Goal: Task Accomplishment & Management: Use online tool/utility

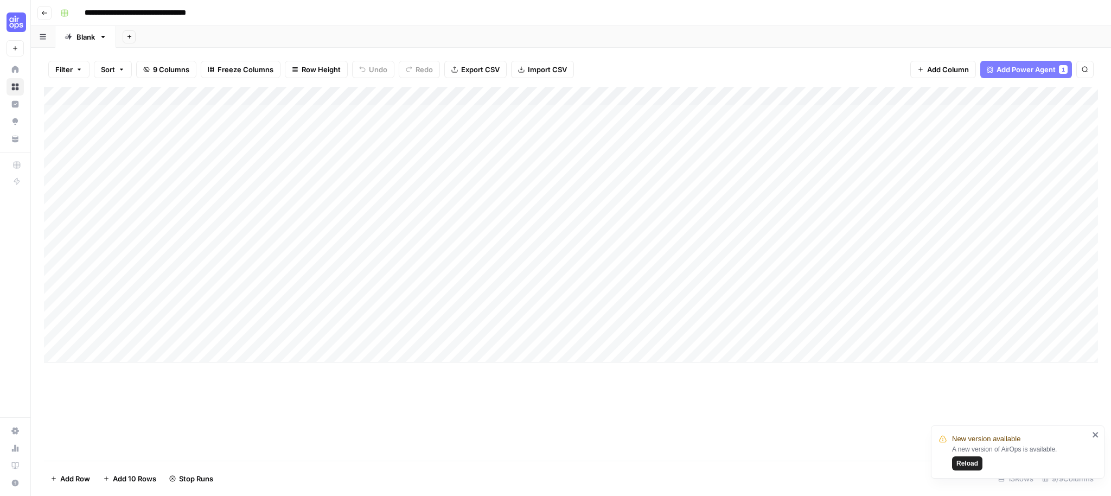
click at [1095, 436] on icon "close" at bounding box center [1096, 434] width 8 height 9
click at [1027, 113] on div "Add Column" at bounding box center [571, 225] width 1054 height 276
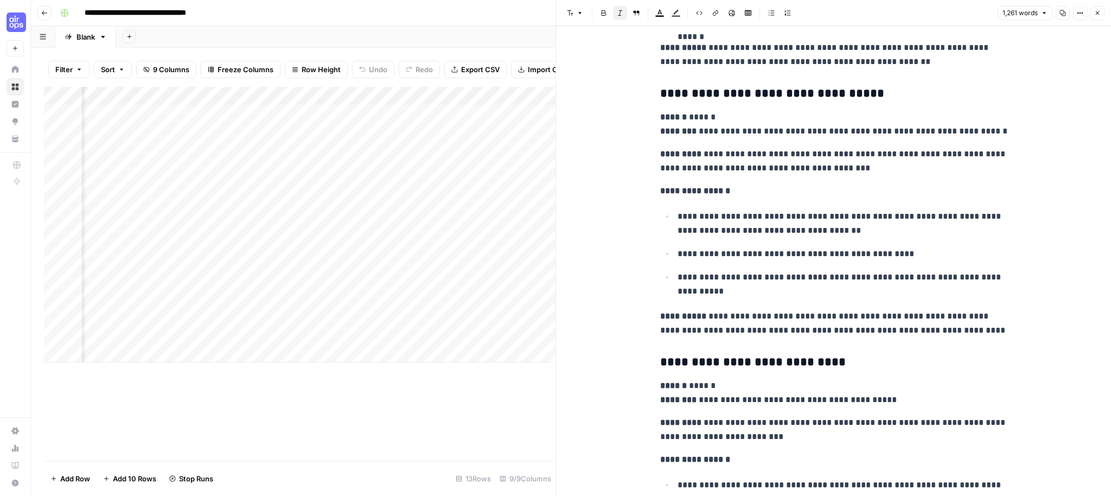
scroll to position [3467, 0]
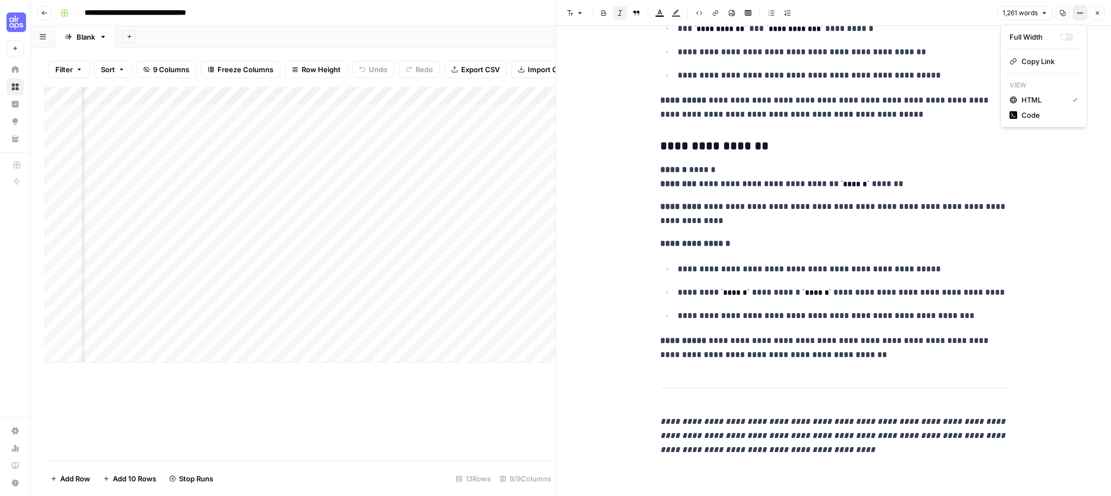
click at [1075, 11] on button "Options" at bounding box center [1080, 13] width 14 height 14
click at [1052, 114] on span "Code" at bounding box center [1048, 115] width 52 height 11
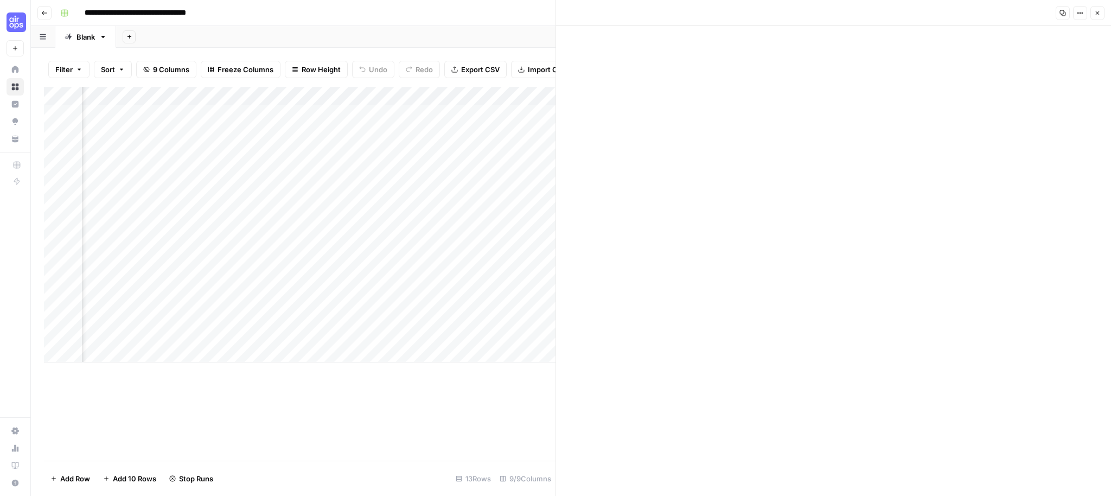
scroll to position [0, 0]
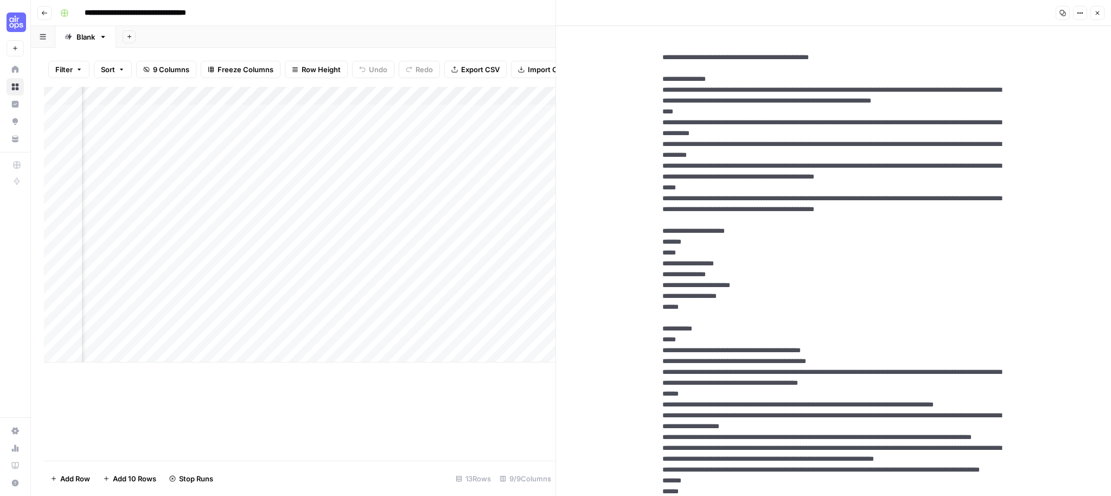
click at [1079, 10] on icon "button" at bounding box center [1080, 13] width 7 height 7
click at [1057, 78] on span "HTML" at bounding box center [1048, 75] width 52 height 11
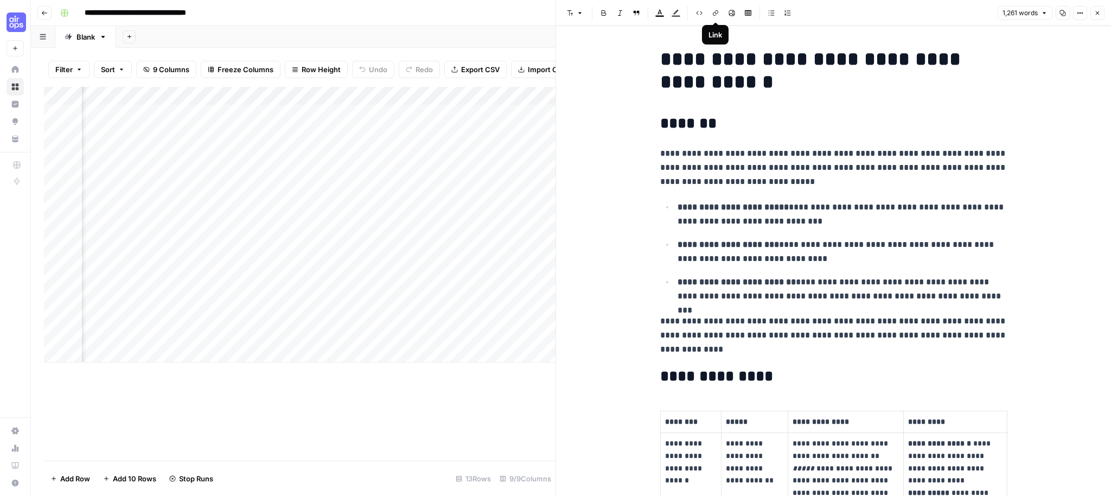
click at [718, 12] on icon "button" at bounding box center [715, 13] width 7 height 7
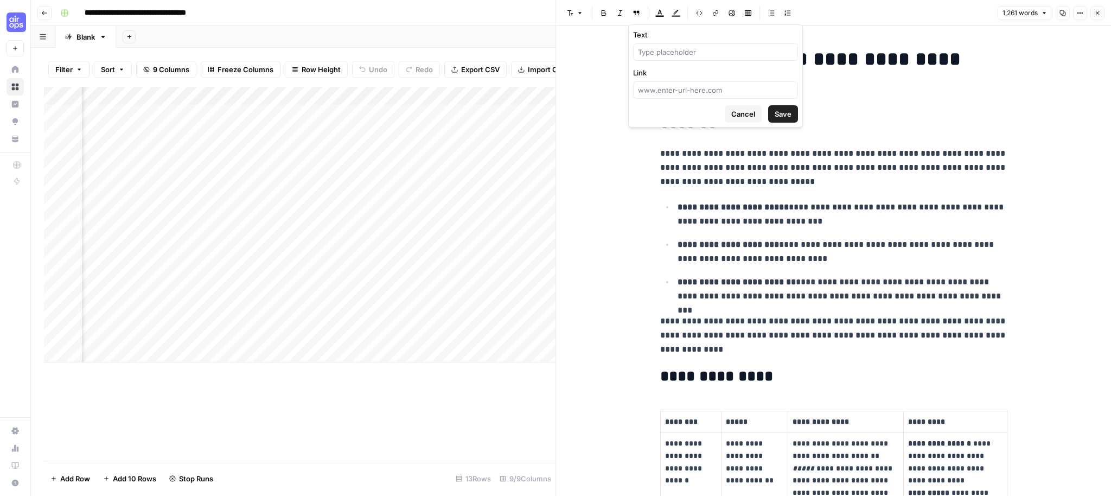
click at [738, 115] on span "Cancel" at bounding box center [743, 114] width 24 height 11
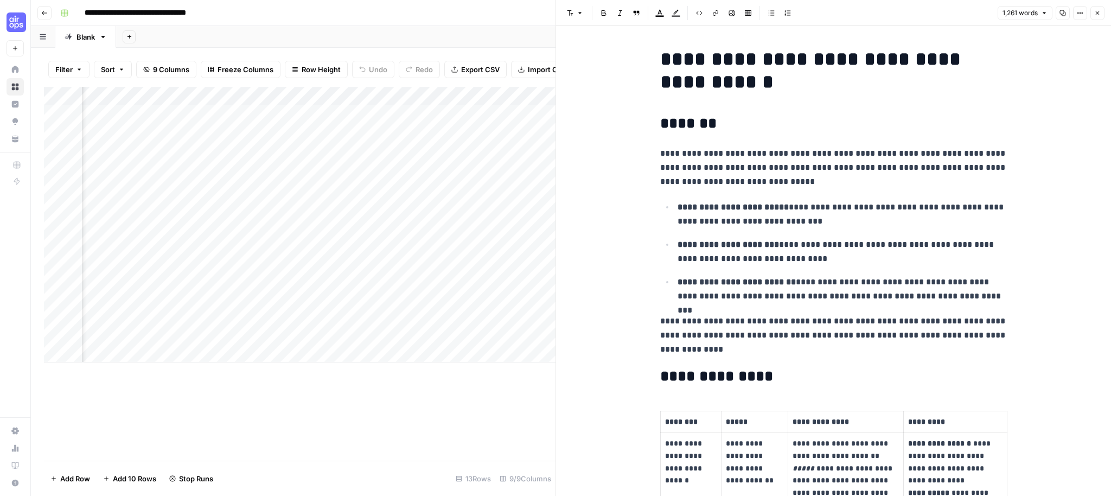
click at [1100, 14] on icon "button" at bounding box center [1097, 13] width 7 height 7
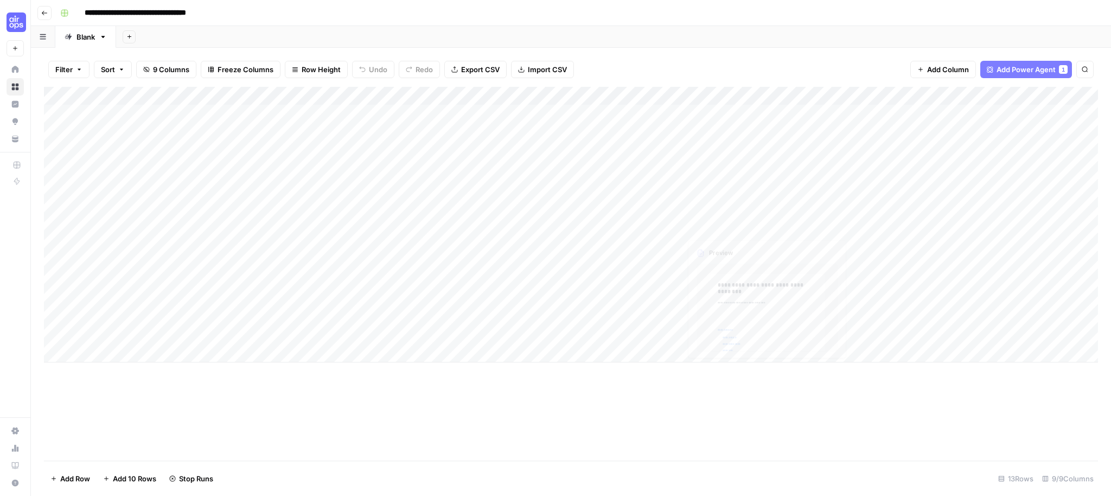
scroll to position [0, 100]
click at [913, 112] on div "Add Column" at bounding box center [571, 225] width 1054 height 276
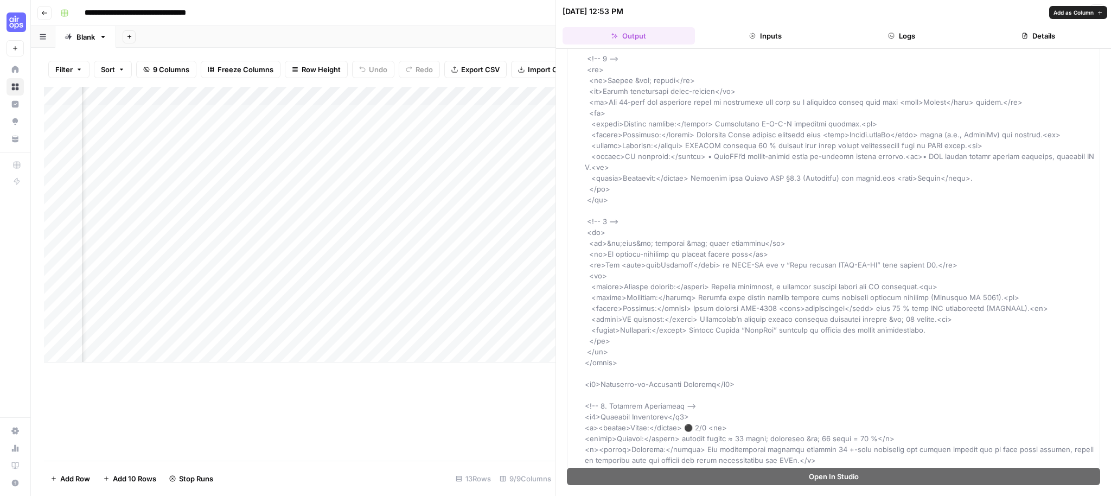
scroll to position [827, 0]
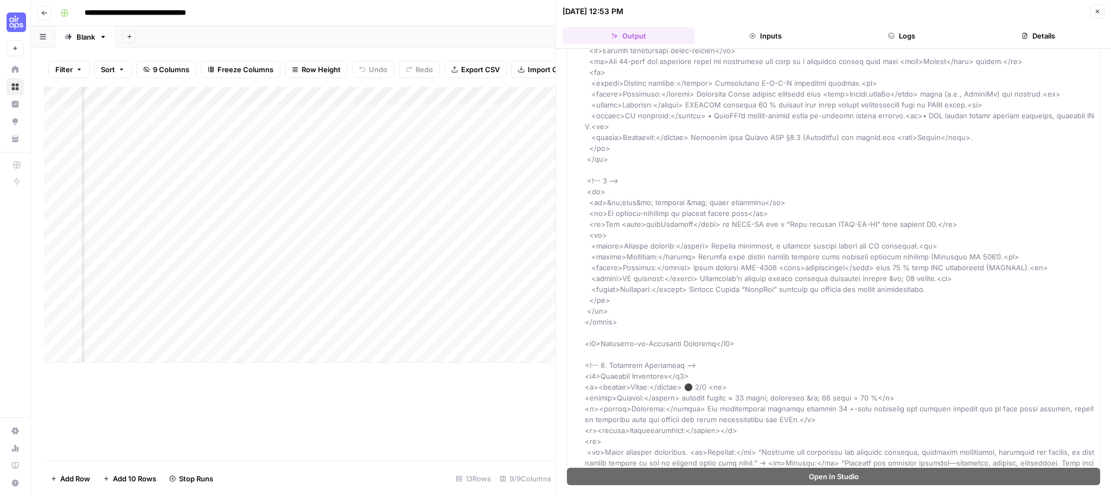
click at [951, 40] on button "Logs" at bounding box center [902, 35] width 132 height 17
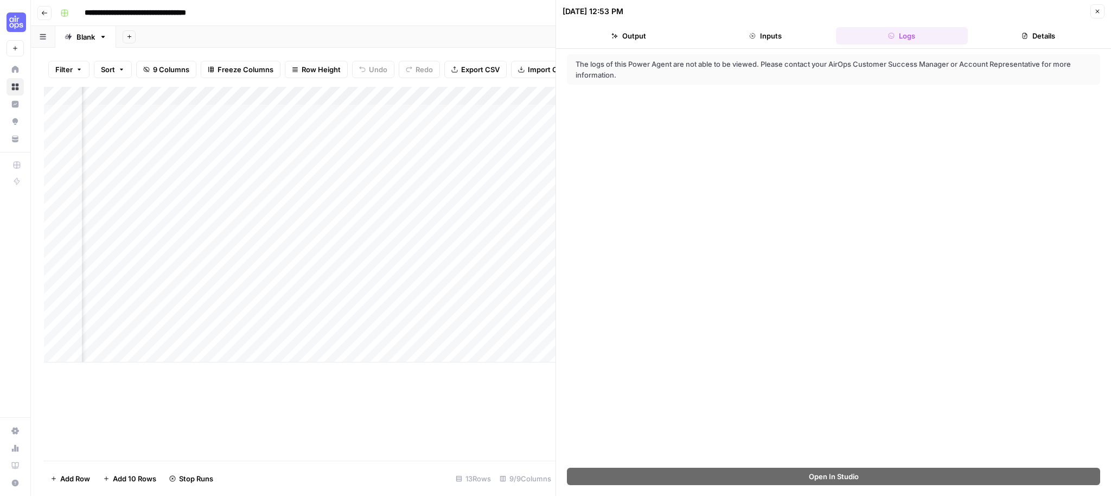
click at [1044, 39] on button "Details" at bounding box center [1038, 35] width 132 height 17
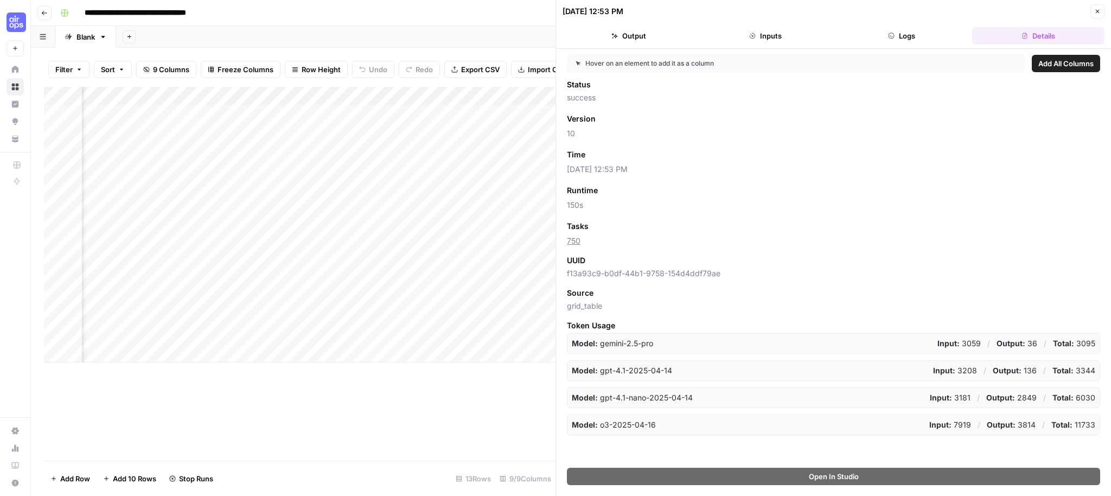
click at [756, 34] on button "Inputs" at bounding box center [765, 35] width 132 height 17
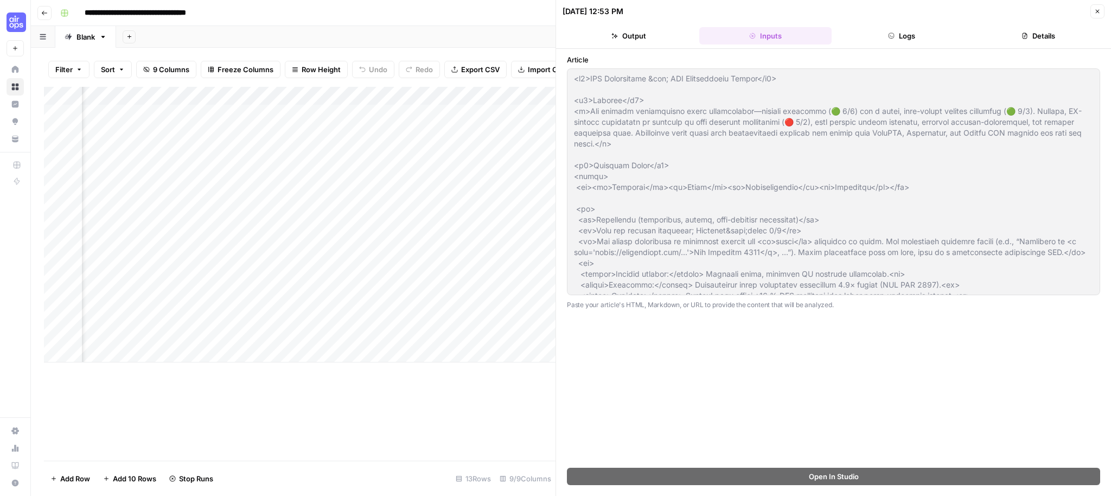
click at [658, 35] on button "Output" at bounding box center [629, 35] width 132 height 17
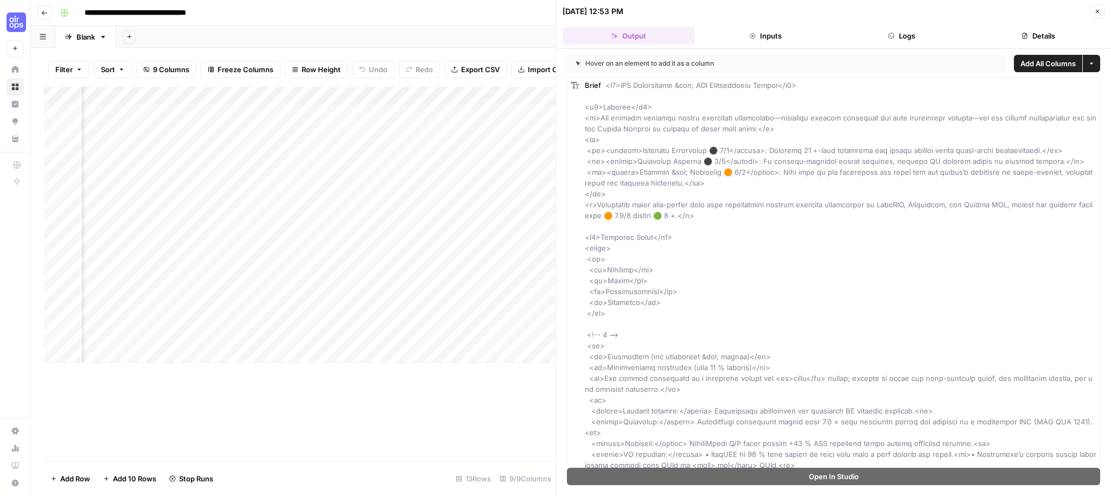
click at [1094, 10] on icon "button" at bounding box center [1097, 11] width 7 height 7
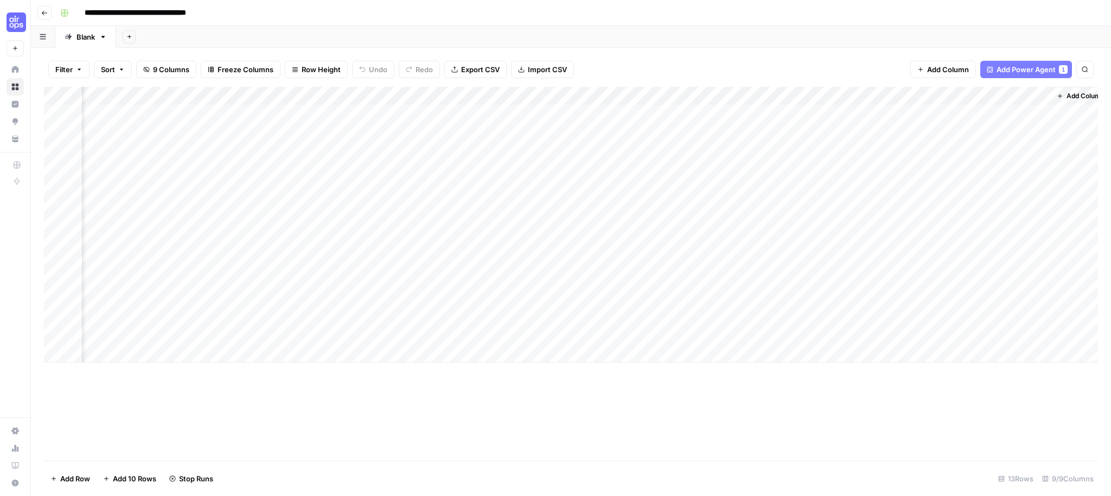
scroll to position [0, 100]
click at [1027, 114] on div "Add Column" at bounding box center [571, 225] width 1054 height 276
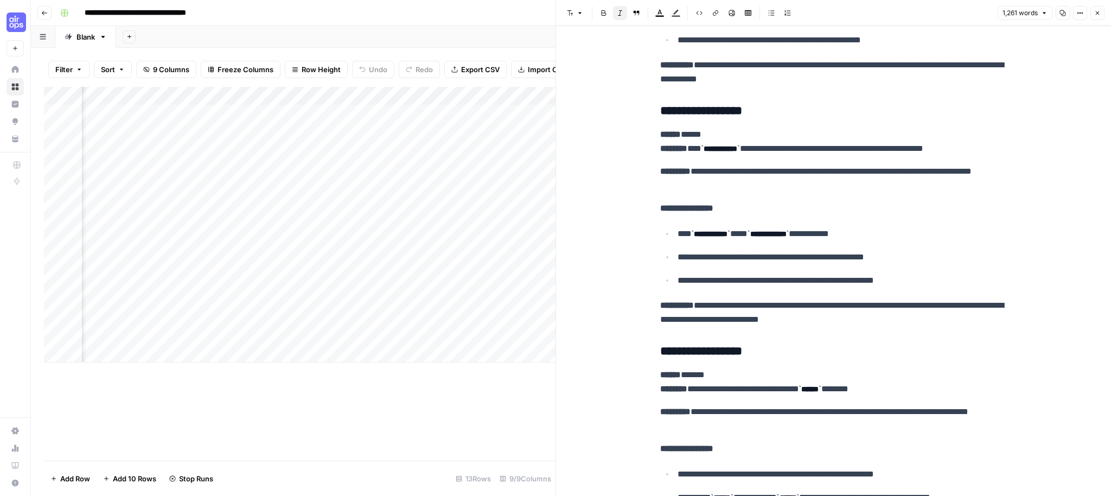
scroll to position [3443, 0]
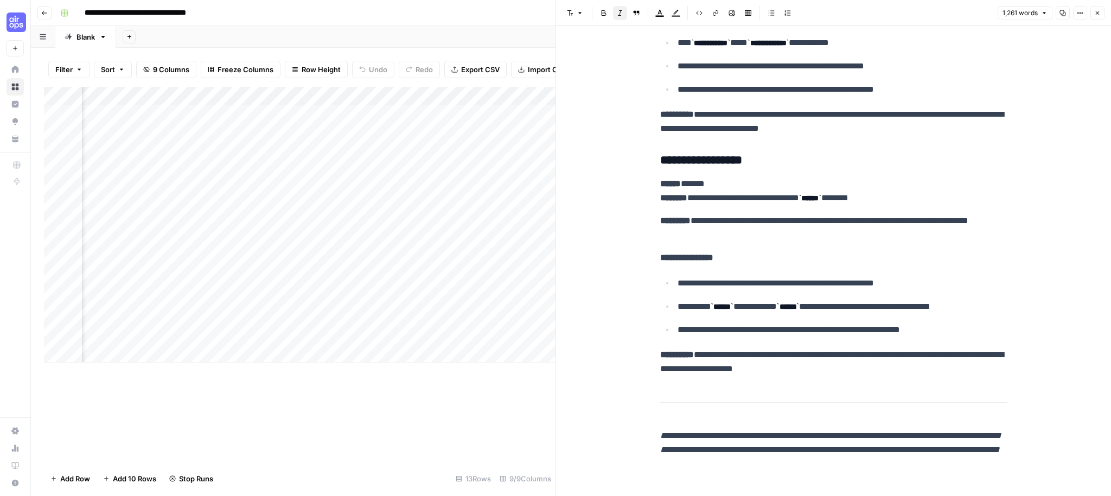
click at [1095, 11] on icon "button" at bounding box center [1097, 13] width 7 height 7
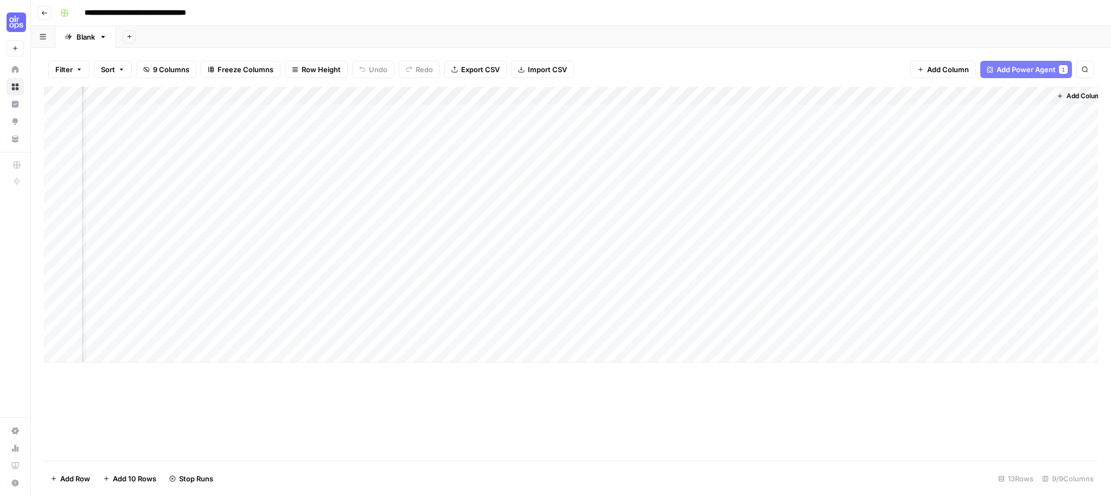
scroll to position [0, 100]
click at [498, 347] on div "Add Column" at bounding box center [571, 225] width 1054 height 276
drag, startPoint x: 533, startPoint y: 449, endPoint x: 523, endPoint y: 447, distance: 10.5
click at [532, 449] on div "Add Column" at bounding box center [571, 274] width 1054 height 374
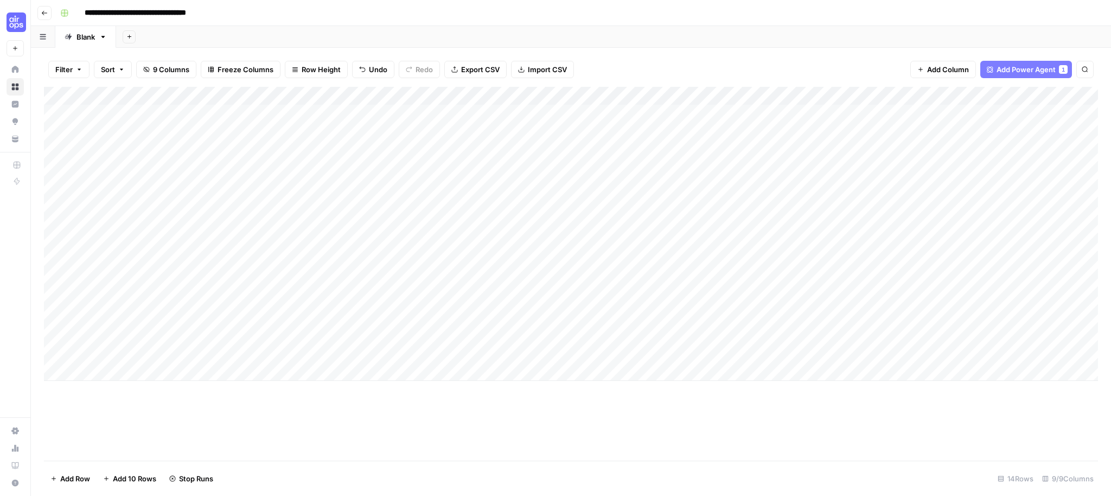
click at [63, 351] on div "Add Column" at bounding box center [571, 234] width 1054 height 294
click at [103, 354] on div "Add Column" at bounding box center [571, 234] width 1054 height 294
click at [54, 353] on div "Add Column" at bounding box center [571, 234] width 1054 height 294
click at [76, 482] on span "Delete 1 Row" at bounding box center [71, 478] width 43 height 11
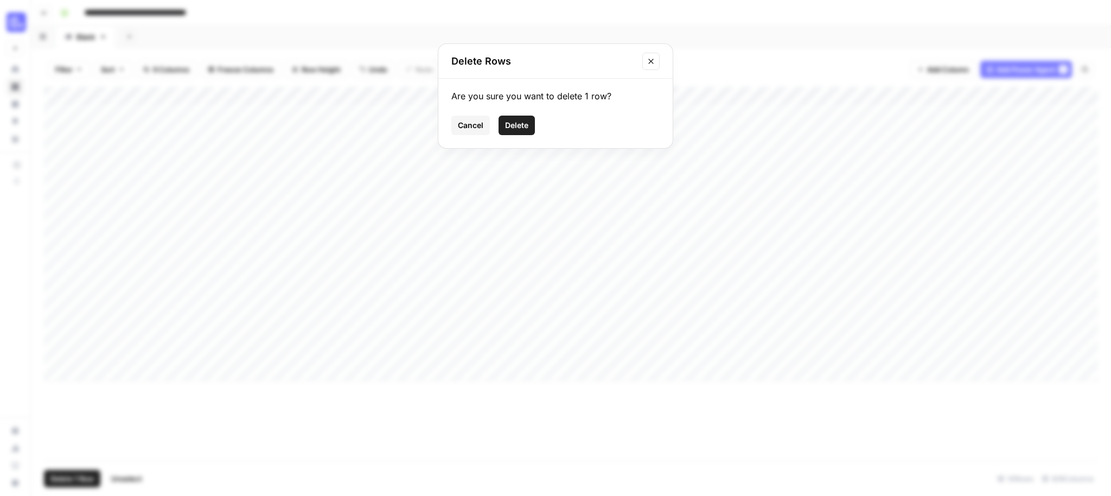
click at [489, 129] on button "Cancel" at bounding box center [470, 126] width 39 height 20
click at [67, 473] on span "Delete 1 Row" at bounding box center [71, 478] width 43 height 11
click at [523, 129] on span "Delete" at bounding box center [516, 125] width 23 height 11
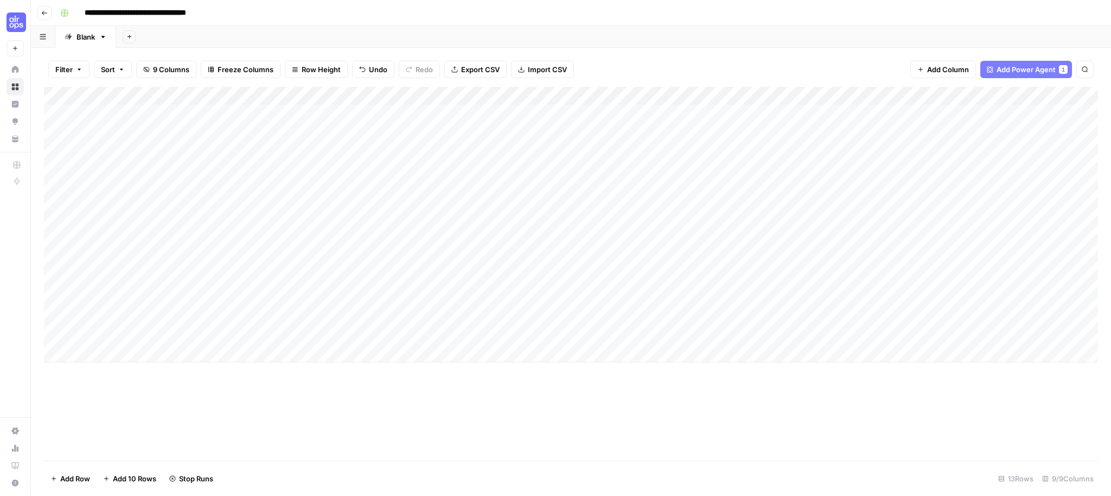
click at [969, 394] on div "Add Column" at bounding box center [571, 274] width 1054 height 374
click at [557, 110] on div "Add Column" at bounding box center [571, 225] width 1054 height 276
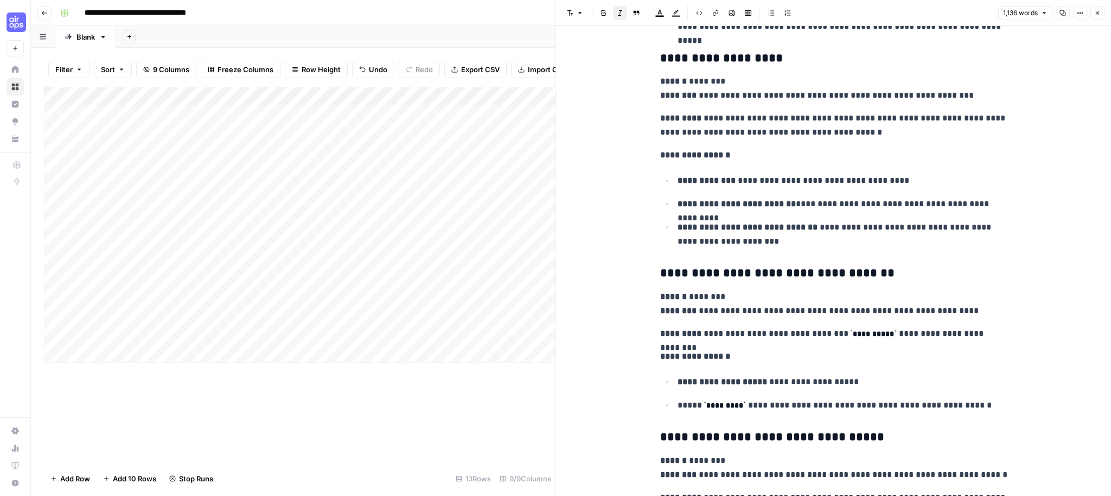
scroll to position [2535, 0]
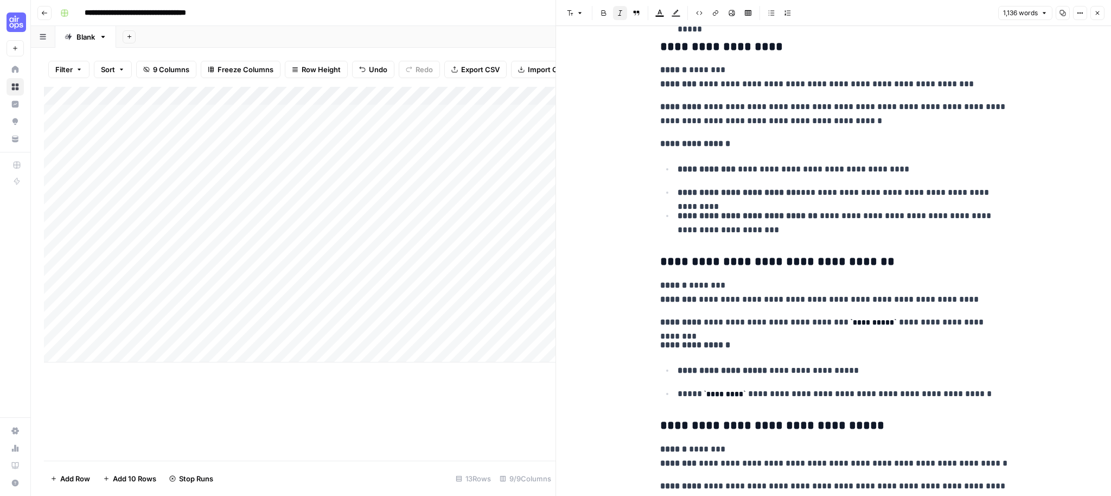
click at [1095, 11] on icon "button" at bounding box center [1097, 13] width 7 height 7
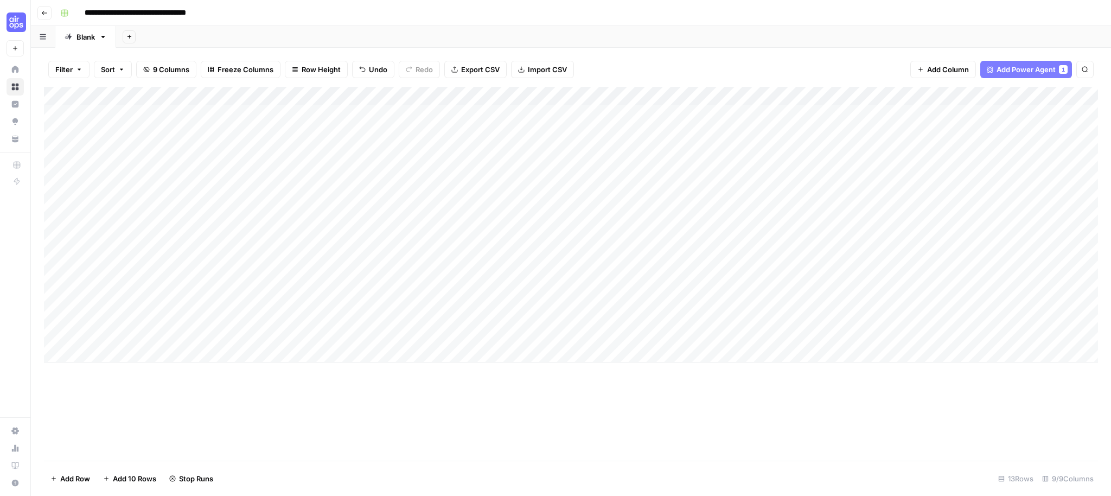
click at [233, 84] on div "Filter Sort 9 Columns Freeze Columns Row Height Undo Redo Export CSV Import CSV…" at bounding box center [571, 69] width 1054 height 35
click at [331, 114] on div "Add Column" at bounding box center [571, 225] width 1054 height 276
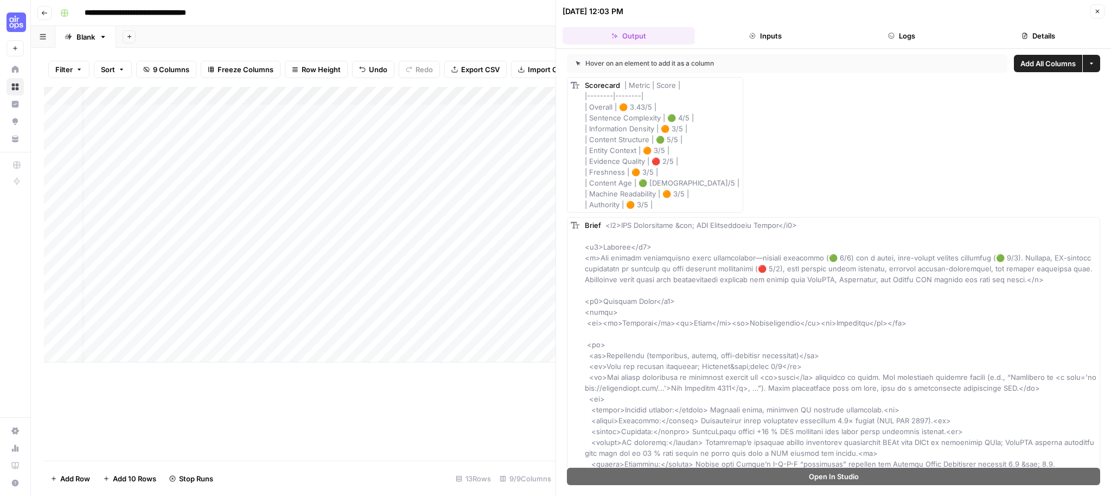
click at [1100, 12] on icon "button" at bounding box center [1097, 11] width 7 height 7
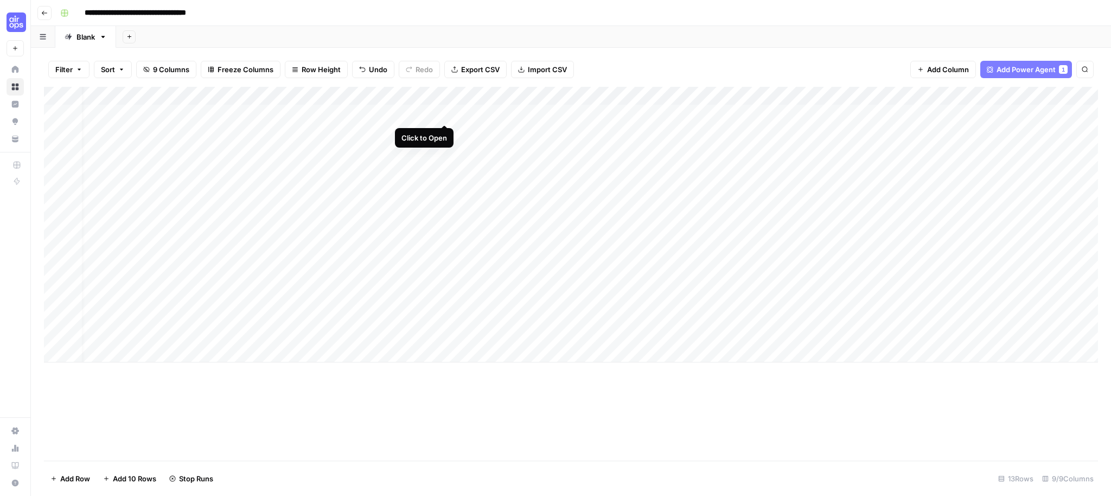
click at [447, 113] on div "Add Column" at bounding box center [571, 225] width 1054 height 276
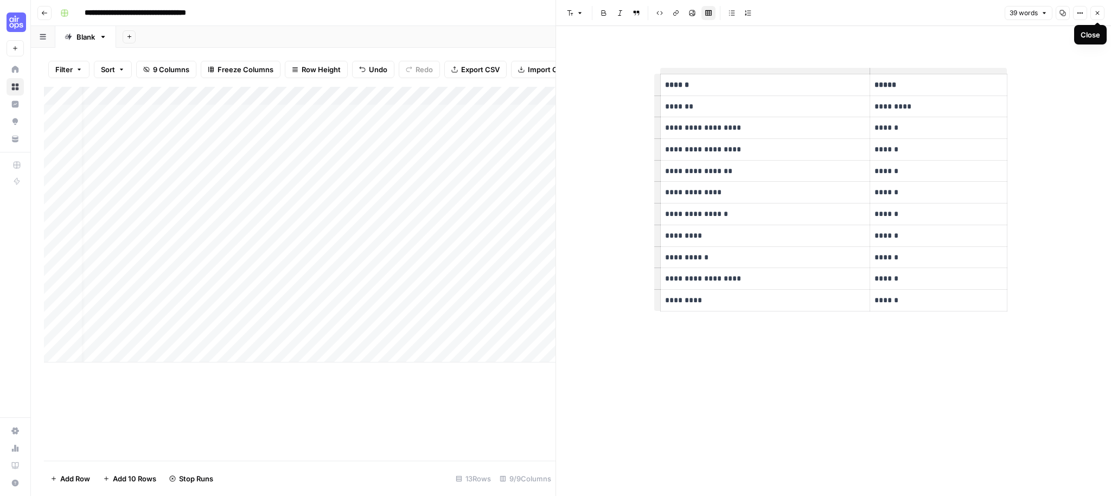
click at [1093, 13] on button "Close" at bounding box center [1098, 13] width 14 height 14
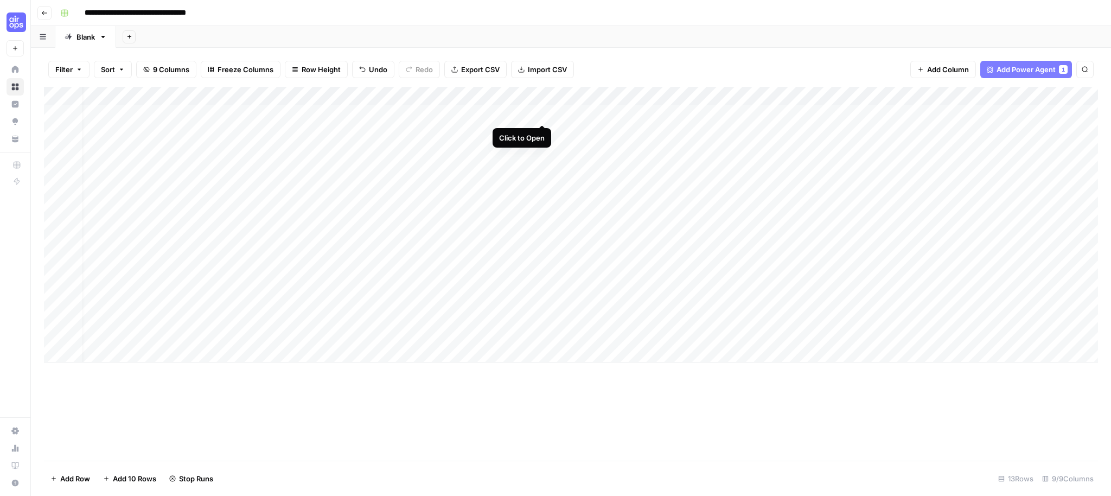
click at [541, 113] on div "Add Column" at bounding box center [571, 225] width 1054 height 276
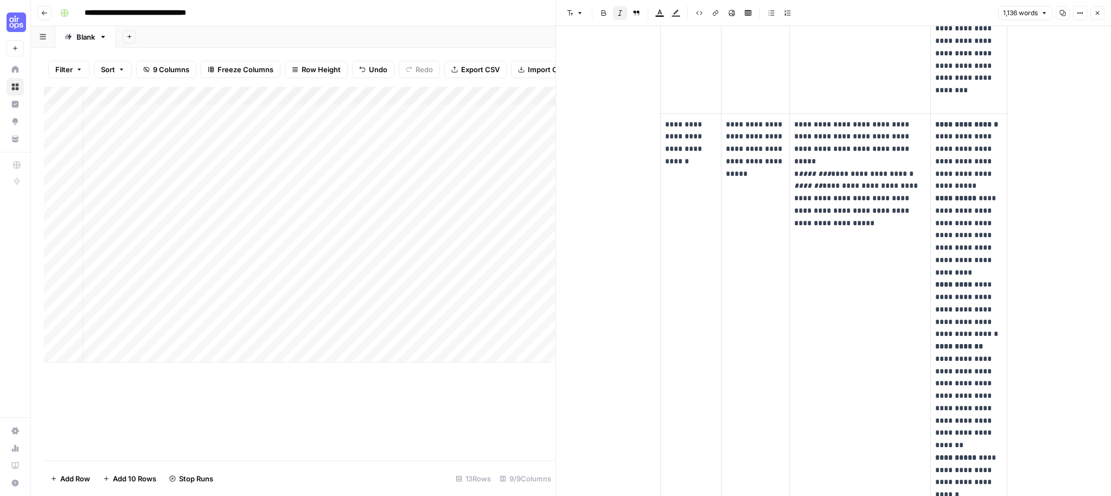
scroll to position [1129, 0]
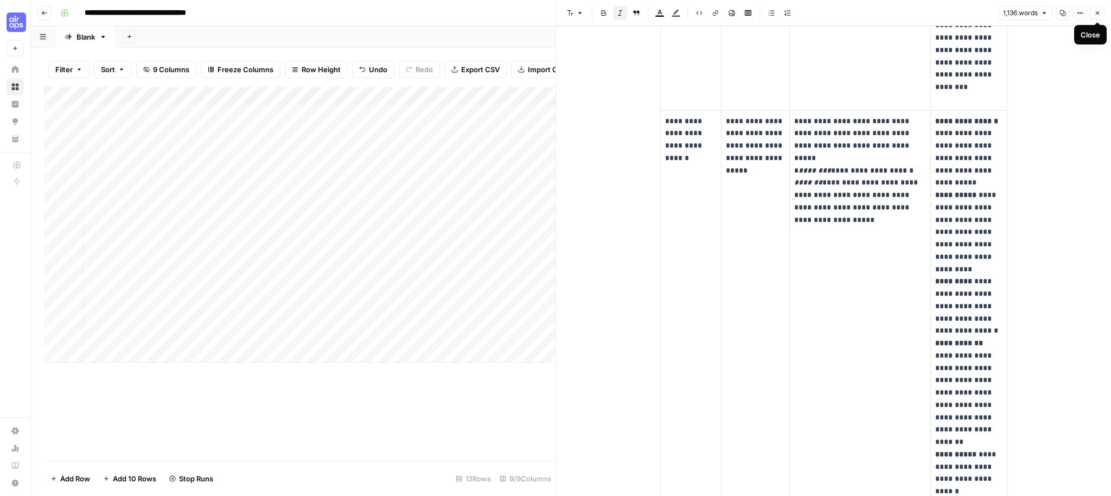
click at [1097, 11] on icon "button" at bounding box center [1097, 13] width 7 height 7
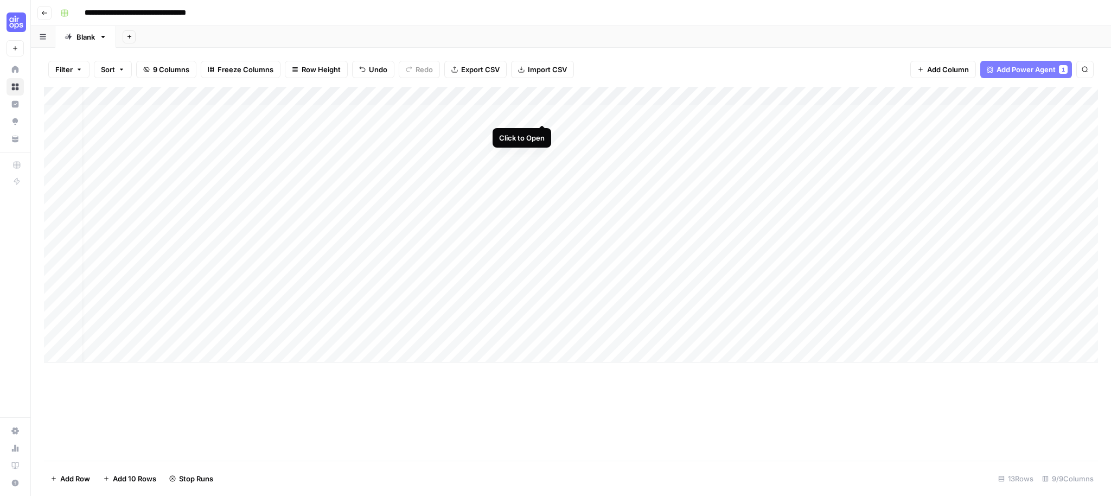
click at [543, 112] on div "Add Column" at bounding box center [571, 225] width 1054 height 276
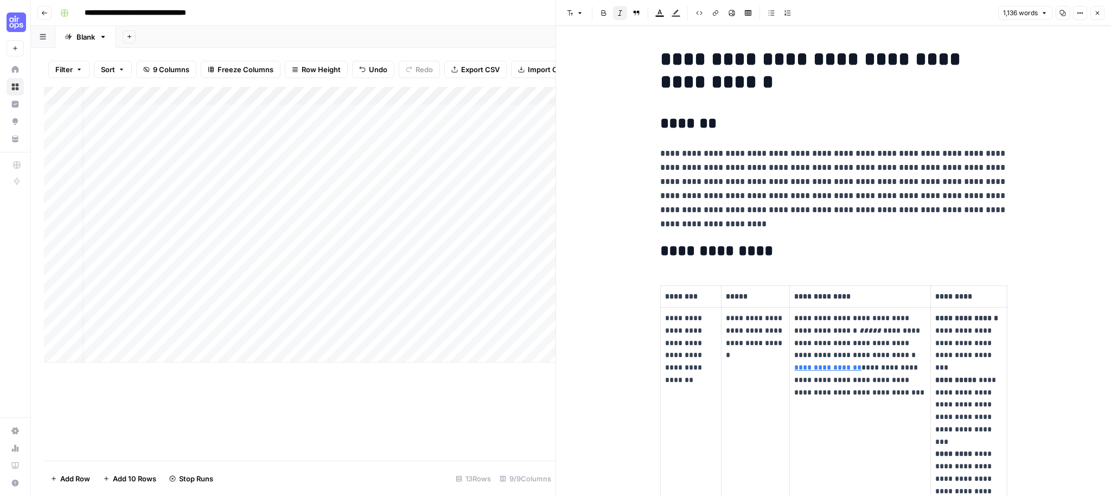
click at [1093, 10] on button "Close" at bounding box center [1098, 13] width 14 height 14
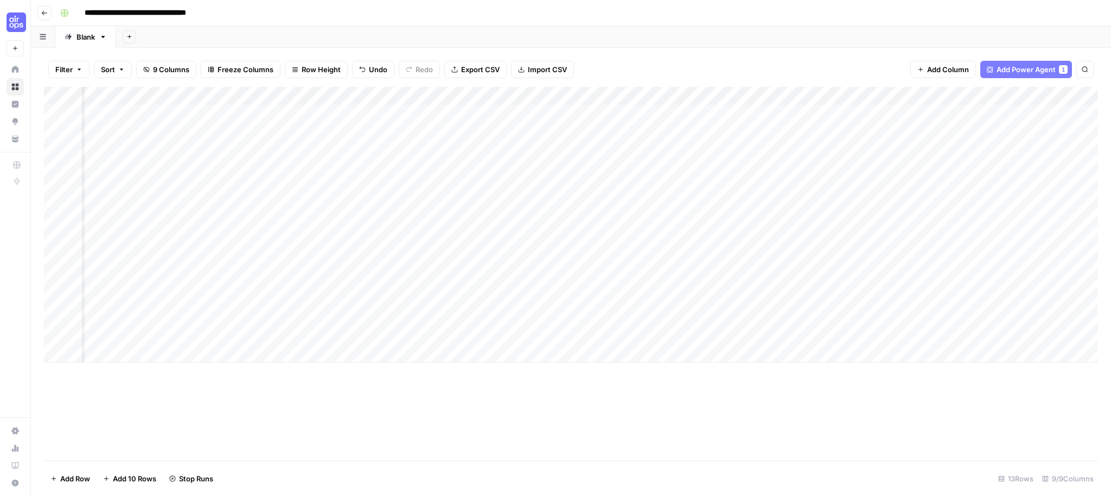
scroll to position [0, 100]
click at [664, 114] on div "Add Column" at bounding box center [571, 225] width 1054 height 276
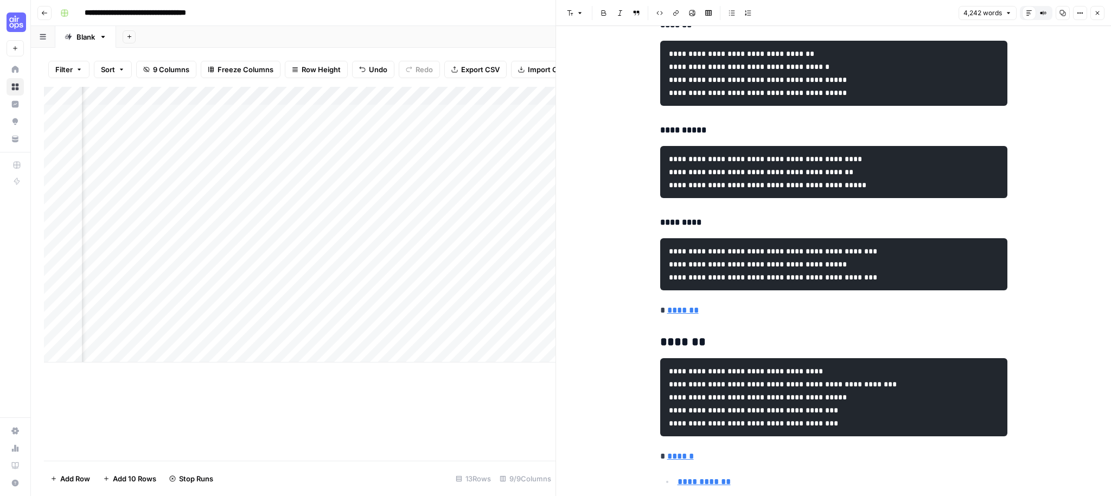
scroll to position [2166, 0]
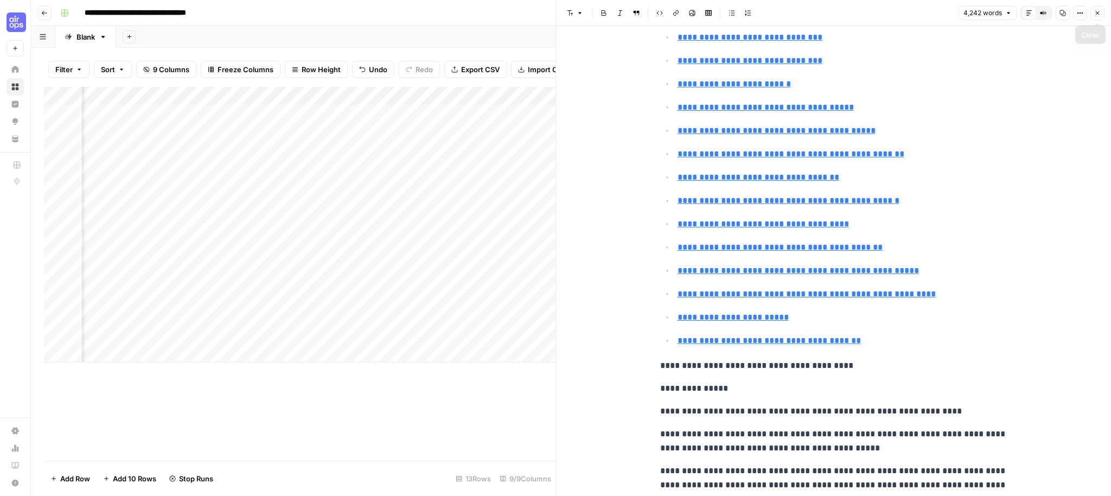
click at [1102, 12] on button "Close" at bounding box center [1098, 13] width 14 height 14
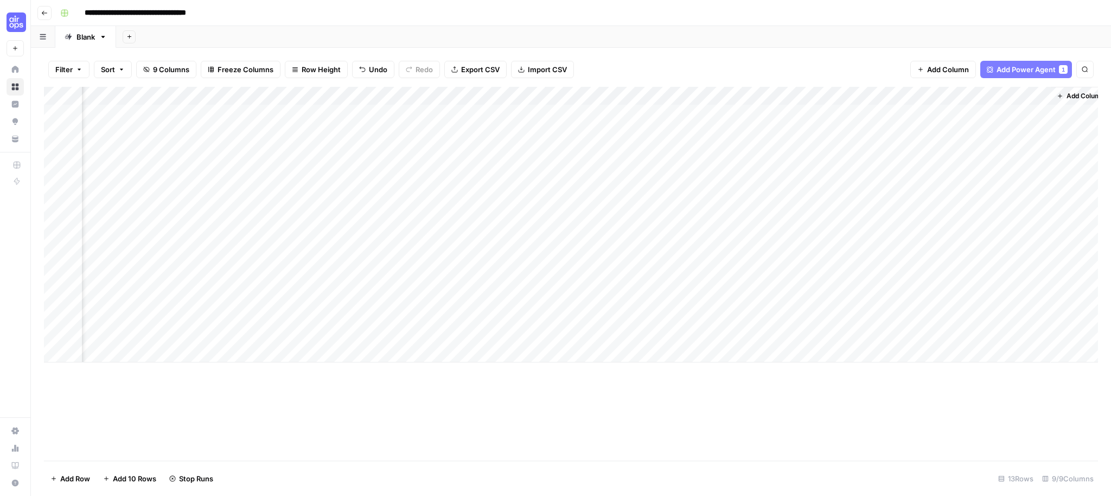
scroll to position [0, 100]
click at [916, 114] on div "Add Column" at bounding box center [571, 225] width 1054 height 276
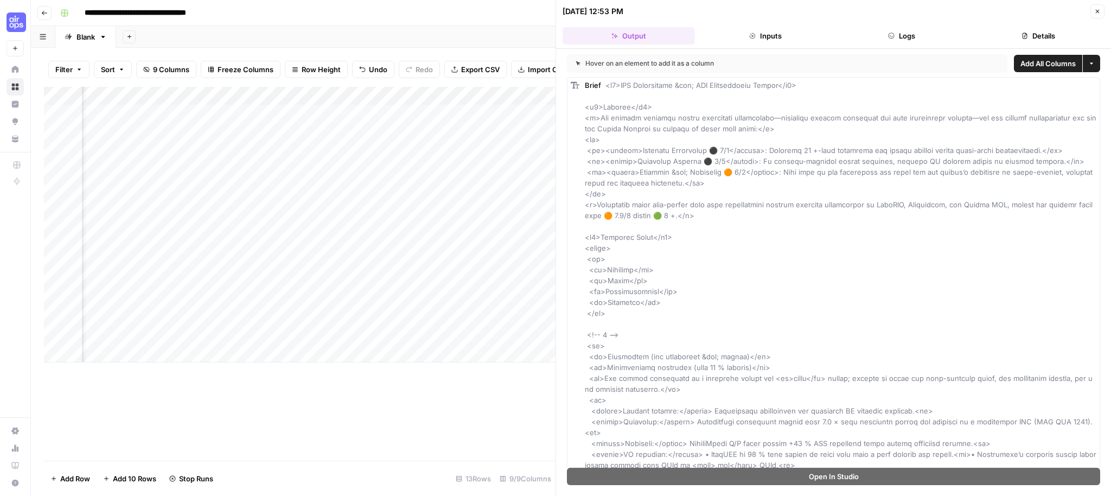
click at [1099, 8] on icon "button" at bounding box center [1097, 11] width 7 height 7
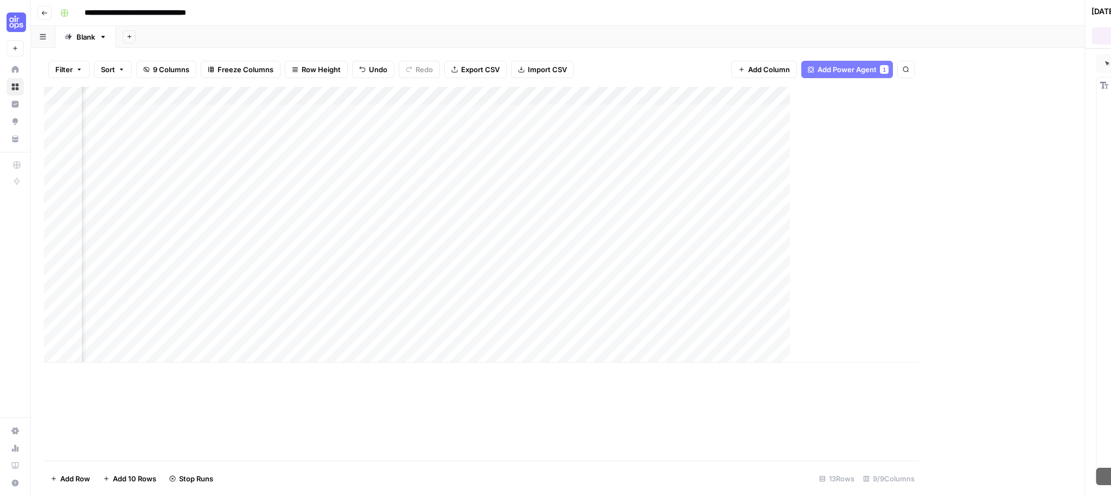
scroll to position [0, 87]
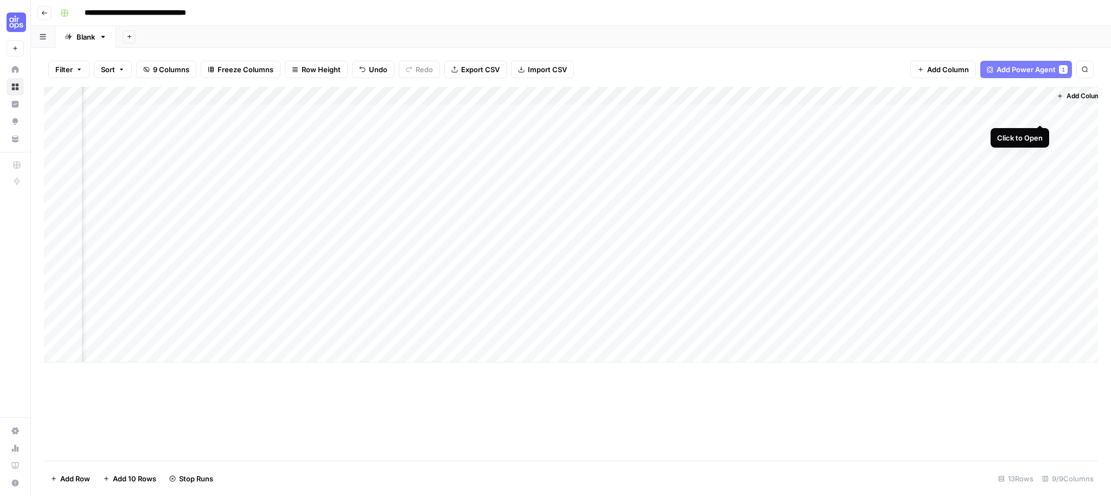
click at [1039, 113] on div "Add Column" at bounding box center [571, 225] width 1054 height 276
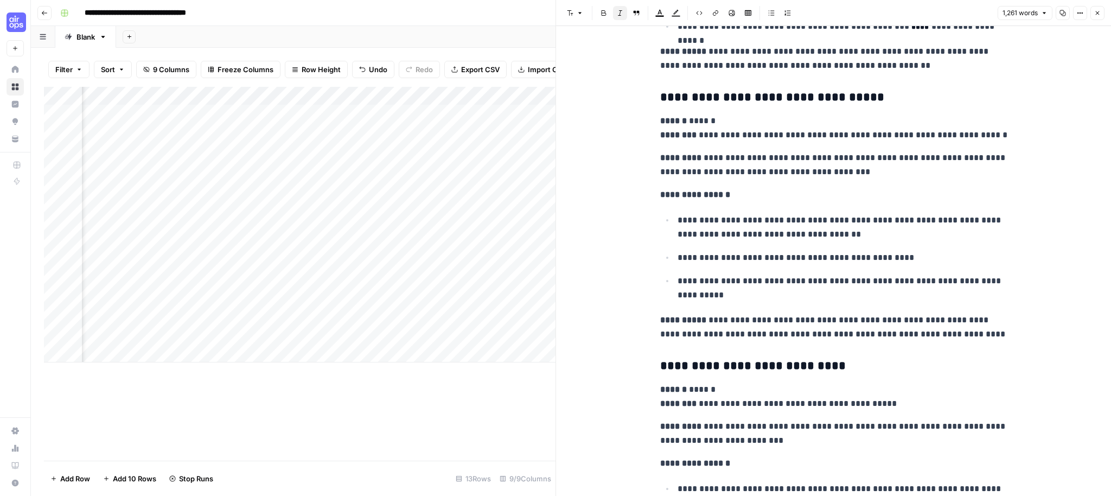
scroll to position [3283, 0]
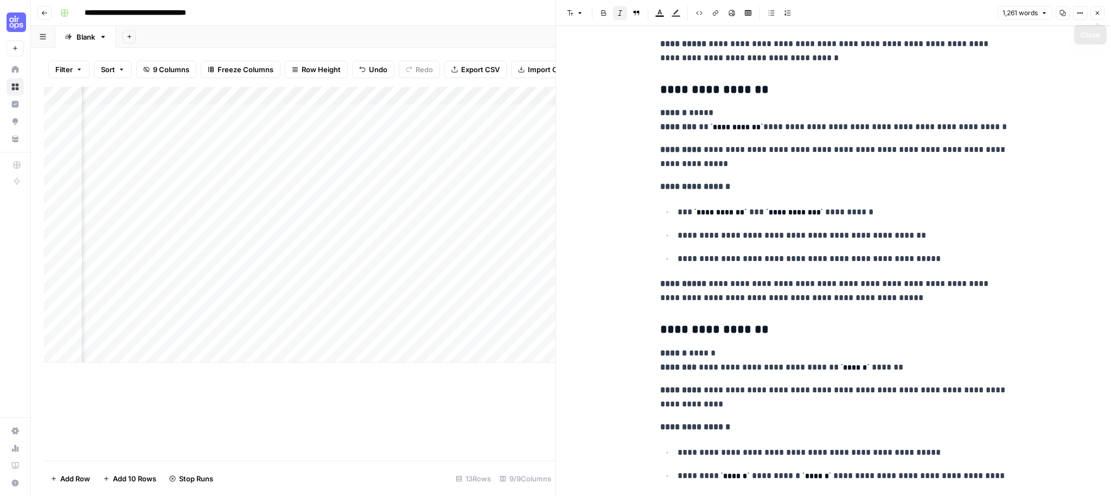
click at [1100, 18] on button "Close" at bounding box center [1098, 13] width 14 height 14
